Goal: Book appointment/travel/reservation

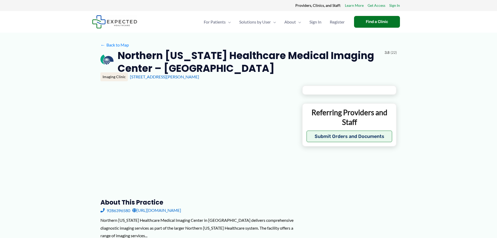
type input "**********"
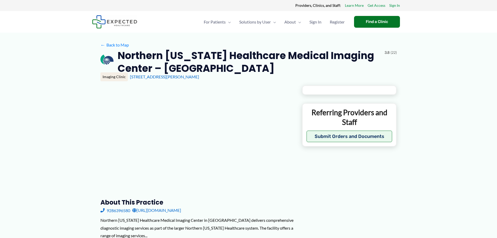
type input "**********"
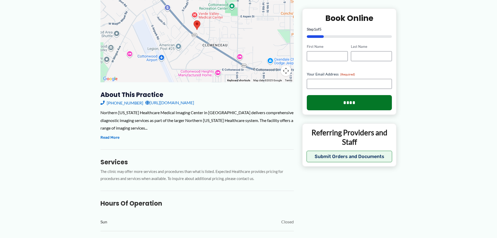
scroll to position [209, 0]
